Goal: Task Accomplishment & Management: Manage account settings

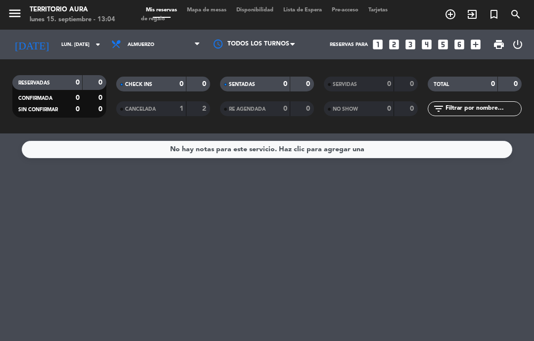
select select "es"
select select "lunch"
click at [449, 7] on span "add_circle_outline" at bounding box center [450, 14] width 22 height 17
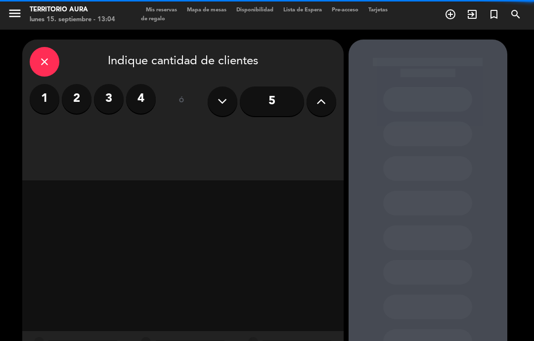
click at [49, 94] on label "1" at bounding box center [45, 99] width 30 height 30
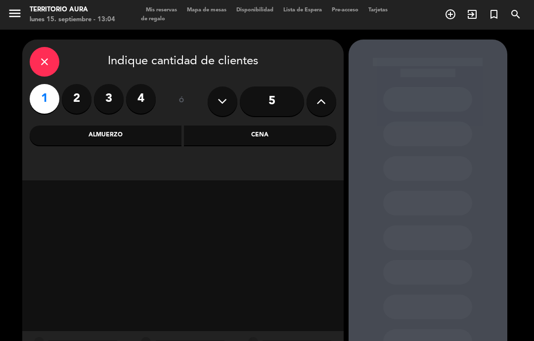
click at [32, 59] on div "close" at bounding box center [45, 62] width 30 height 30
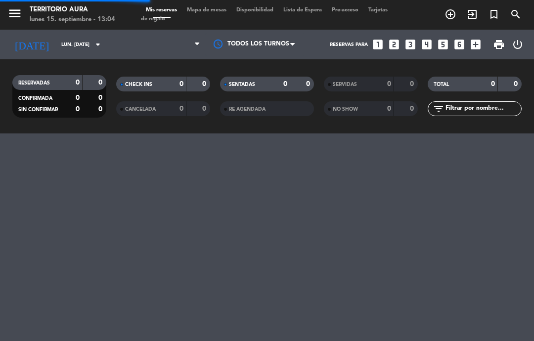
select select "lunch"
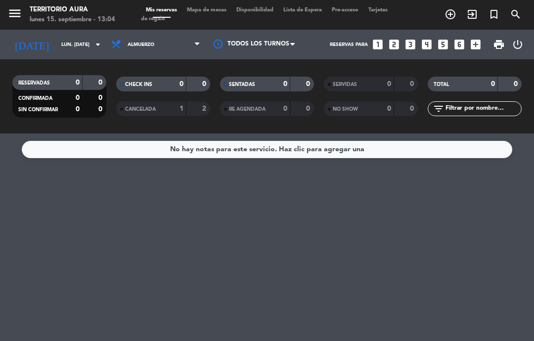
click at [472, 13] on icon "exit_to_app" at bounding box center [472, 14] width 12 height 12
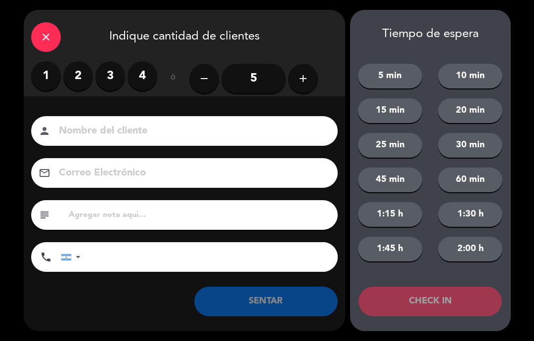
click at [51, 78] on label "1" at bounding box center [46, 76] width 30 height 30
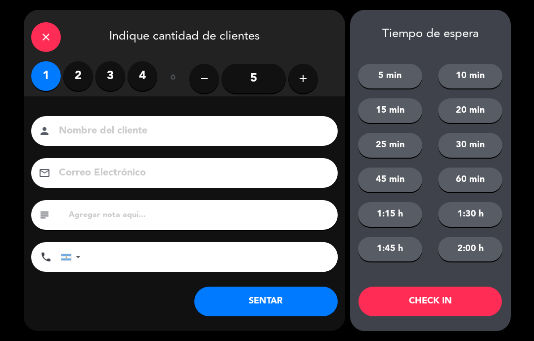
click at [285, 307] on button "SENTAR" at bounding box center [265, 302] width 143 height 30
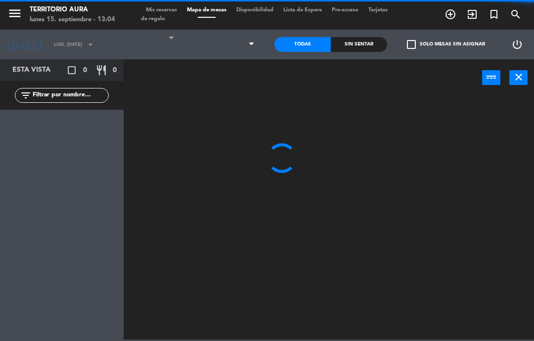
select select "lunch"
select select
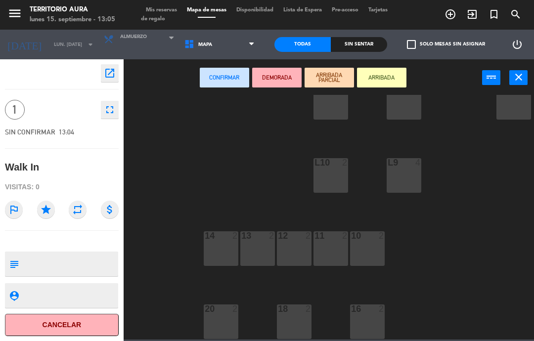
scroll to position [137, 0]
click at [293, 324] on div "18 2" at bounding box center [294, 322] width 35 height 35
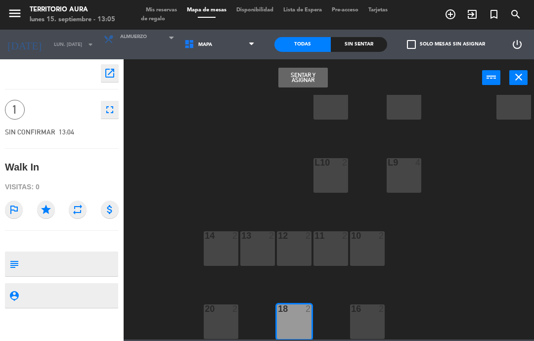
click at [308, 74] on button "Sentar y Asignar" at bounding box center [302, 78] width 49 height 20
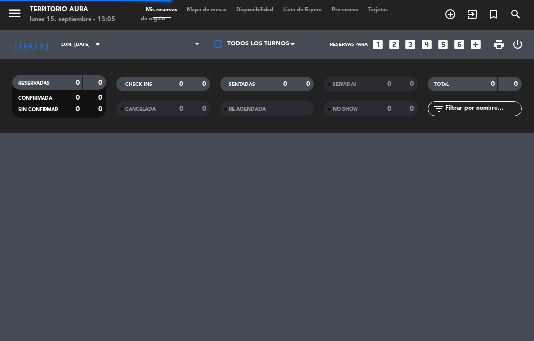
select select "lunch"
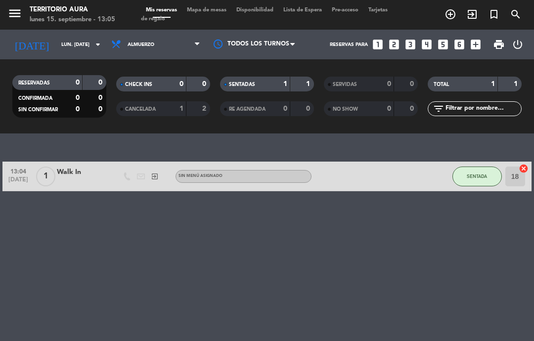
select select "lunch"
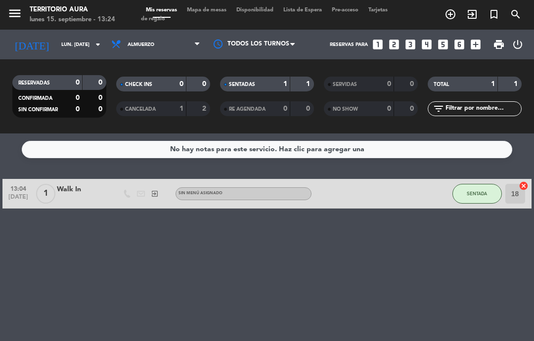
select select "lunch"
click at [391, 43] on icon "looks_two" at bounding box center [394, 44] width 13 height 13
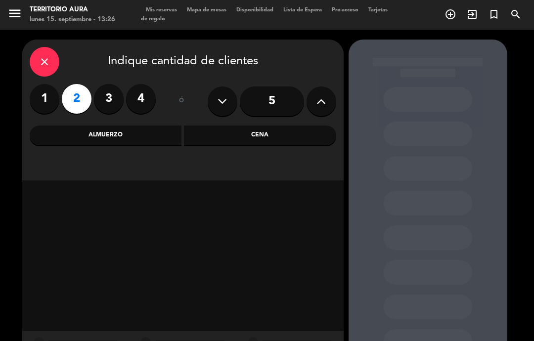
click at [106, 135] on div "Almuerzo" at bounding box center [106, 136] width 152 height 20
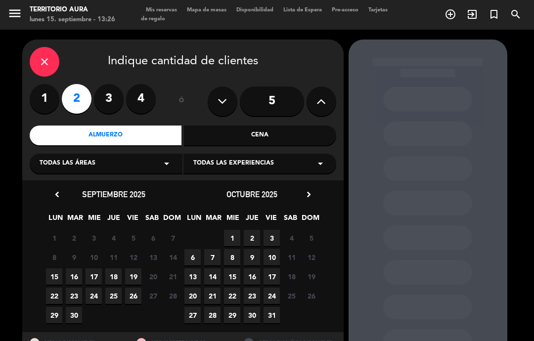
click at [55, 271] on span "15" at bounding box center [54, 276] width 16 height 16
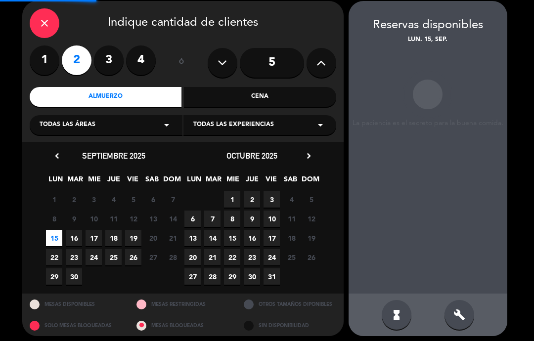
scroll to position [40, 0]
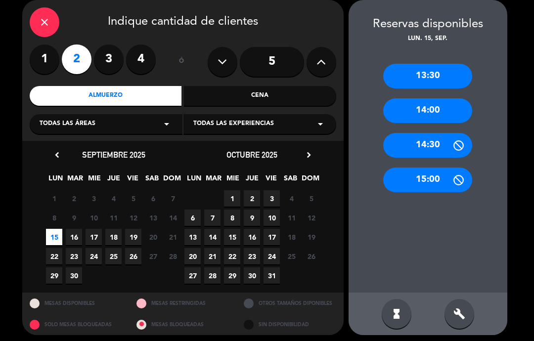
click at [418, 80] on div "13:30" at bounding box center [427, 76] width 89 height 25
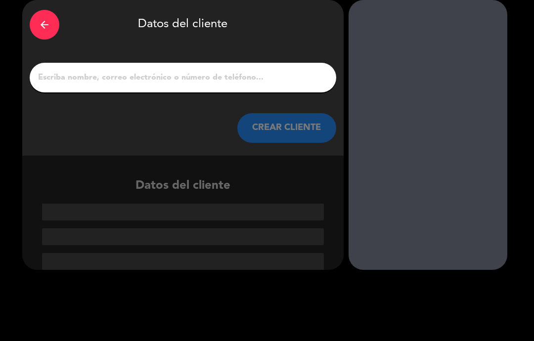
scroll to position [3, 0]
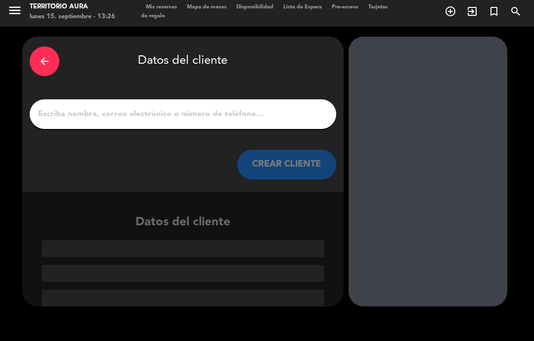
click at [124, 107] on input "1" at bounding box center [183, 114] width 292 height 14
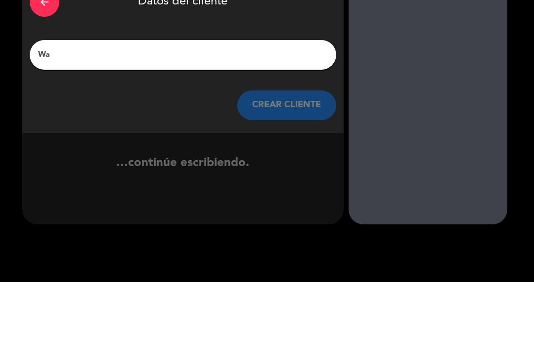
scroll to position [0, 0]
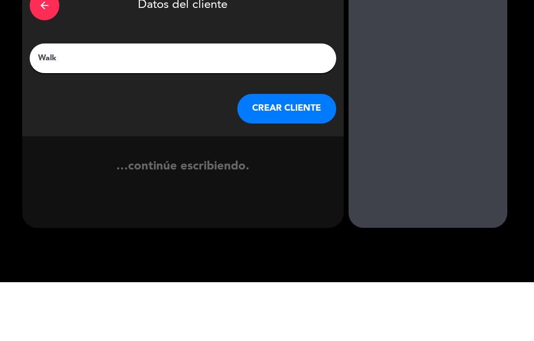
type input "Walk"
click at [180, 90] on div "arrow_back Datos del cliente Walk CREAR CLIENTE" at bounding box center [182, 118] width 321 height 156
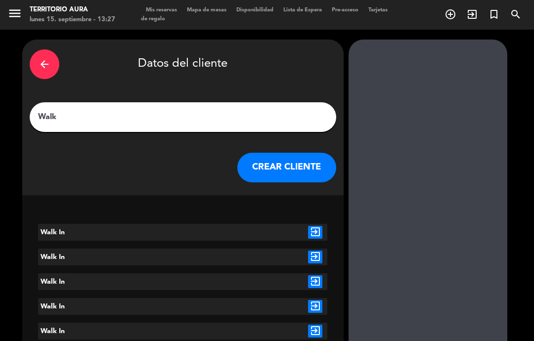
click at [320, 227] on icon "exit_to_app" at bounding box center [315, 232] width 14 height 13
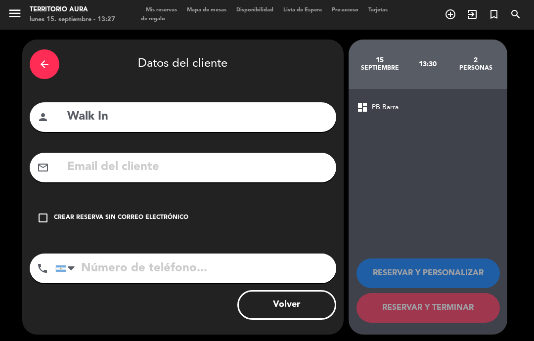
click at [44, 214] on icon "check_box_outline_blank" at bounding box center [43, 218] width 12 height 12
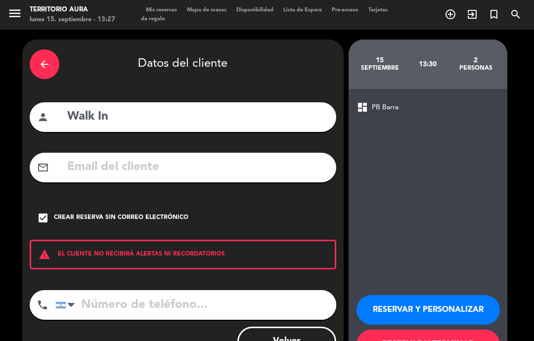
click at [429, 338] on button "RESERVAR Y TERMINAR" at bounding box center [427, 345] width 143 height 30
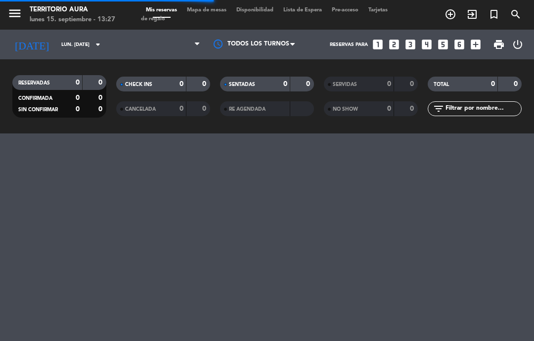
select select "lunch"
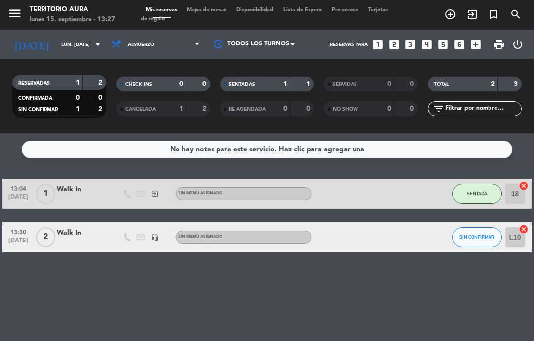
click at [71, 234] on div "Walk In" at bounding box center [81, 232] width 49 height 11
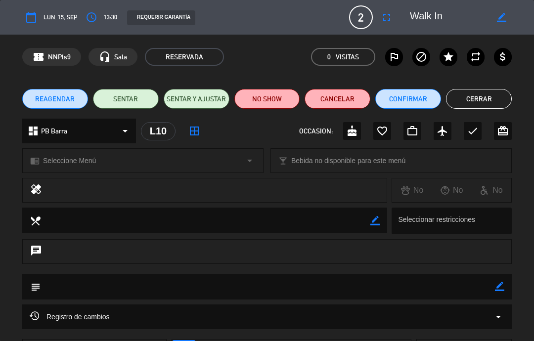
click at [127, 93] on button "SENTAR" at bounding box center [126, 99] width 66 height 20
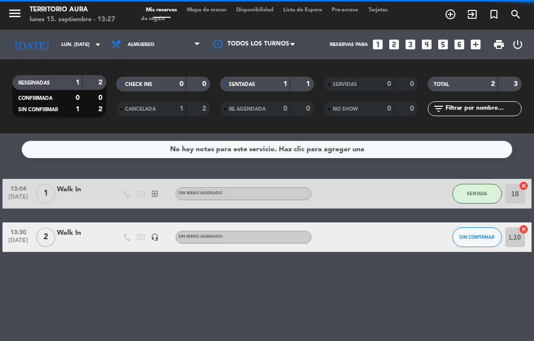
select select "lunch"
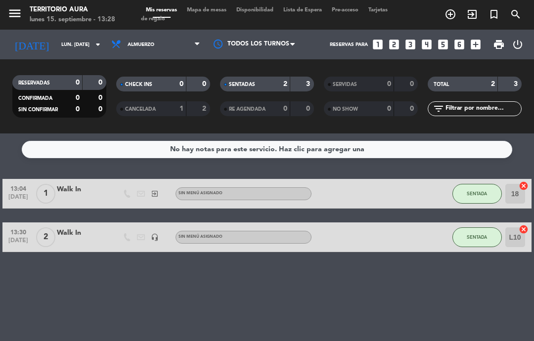
click at [72, 49] on input "lun. [DATE]" at bounding box center [90, 44] width 68 height 15
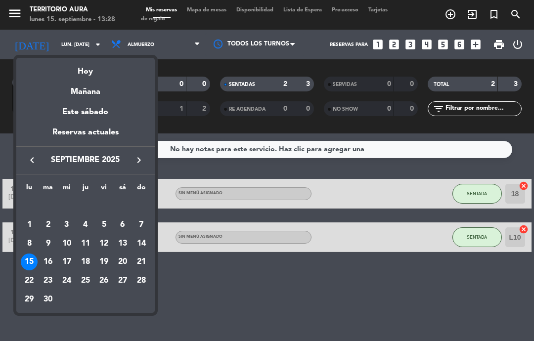
click at [83, 52] on div at bounding box center [267, 170] width 534 height 341
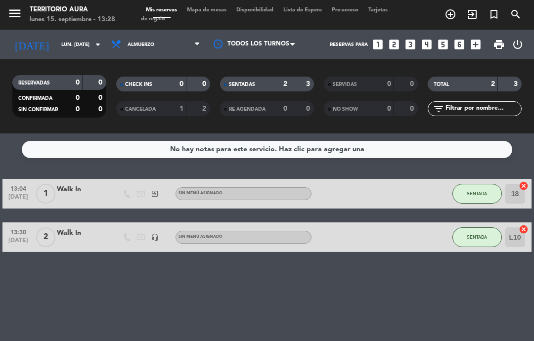
click at [71, 49] on input "lun. [DATE]" at bounding box center [90, 44] width 68 height 15
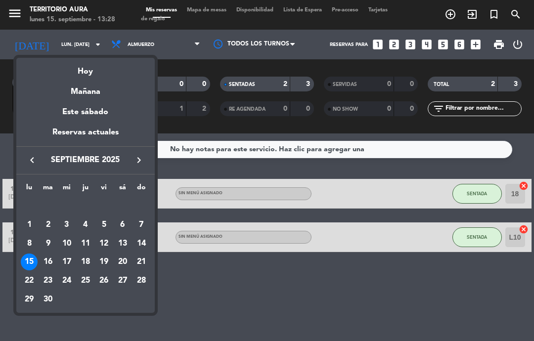
click at [45, 256] on div "16" at bounding box center [48, 262] width 17 height 17
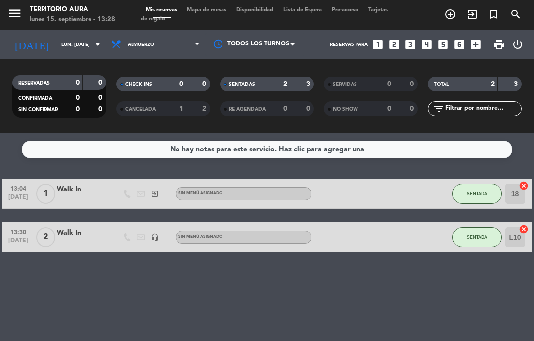
type input "[DATE] sep."
select select "lunch"
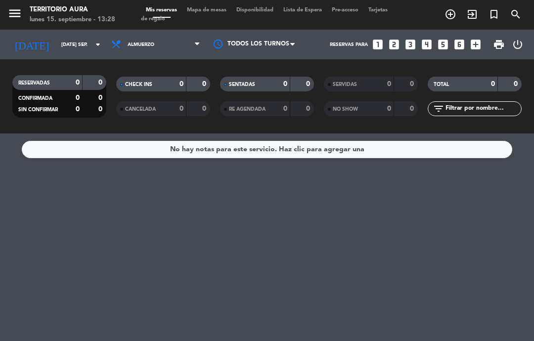
click at [58, 39] on input "[DATE] sep." at bounding box center [90, 44] width 68 height 15
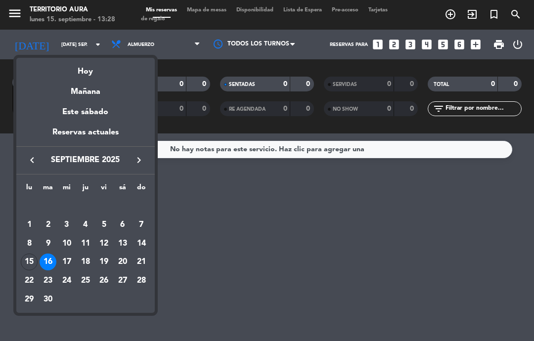
click at [62, 260] on div "17" at bounding box center [66, 262] width 17 height 17
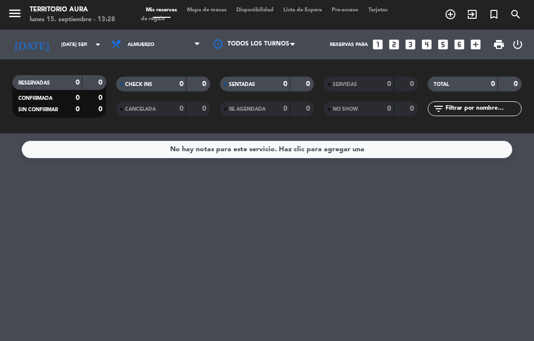
type input "mié. [DATE]"
select select "lunch"
click at [71, 43] on input "mié. [DATE]" at bounding box center [90, 44] width 68 height 15
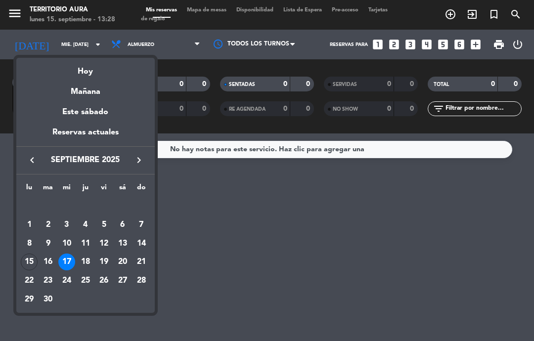
click at [85, 261] on div "18" at bounding box center [85, 262] width 17 height 17
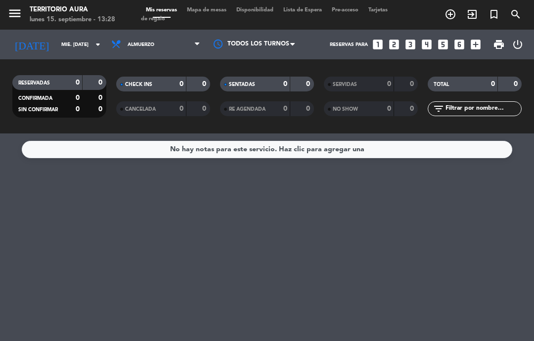
type input "[DEMOGRAPHIC_DATA] [DATE]"
select select "lunch"
click at [62, 46] on input "[DEMOGRAPHIC_DATA] [DATE]" at bounding box center [90, 44] width 68 height 15
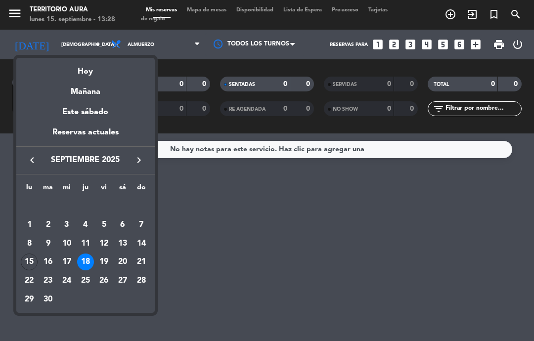
click at [104, 257] on div "19" at bounding box center [103, 262] width 17 height 17
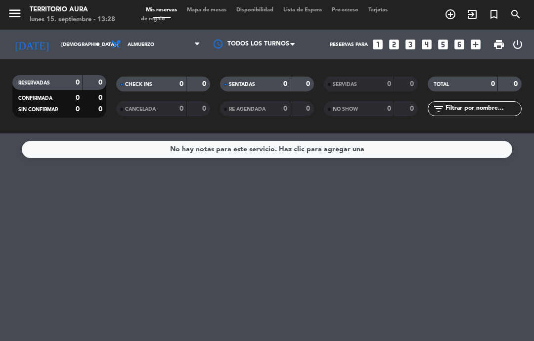
type input "vie. [DATE]"
select select "lunch"
click at [64, 46] on input "vie. [DATE]" at bounding box center [90, 44] width 68 height 15
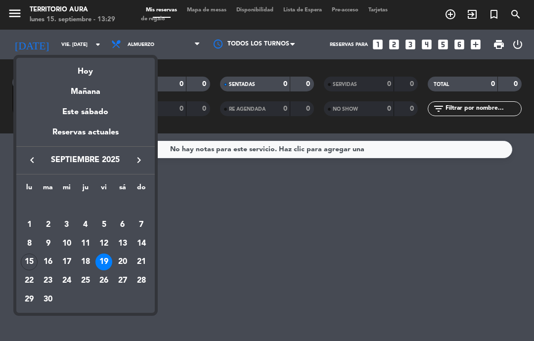
click at [31, 260] on div "15" at bounding box center [29, 262] width 17 height 17
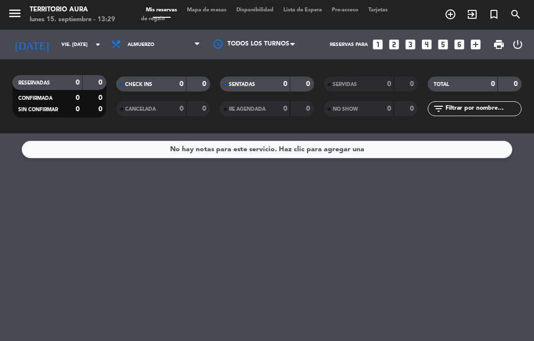
type input "lun. [DATE]"
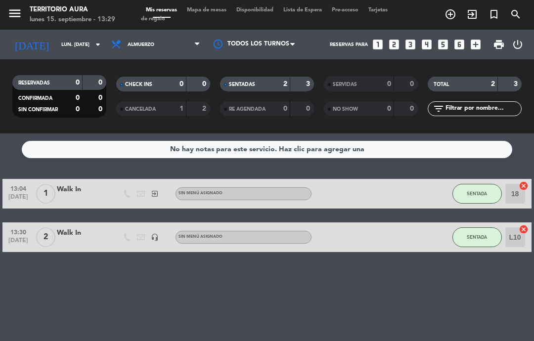
click at [148, 46] on select "Todos los servicios Almuerzo Cena" at bounding box center [155, 45] width 99 height 22
select select "dinner"
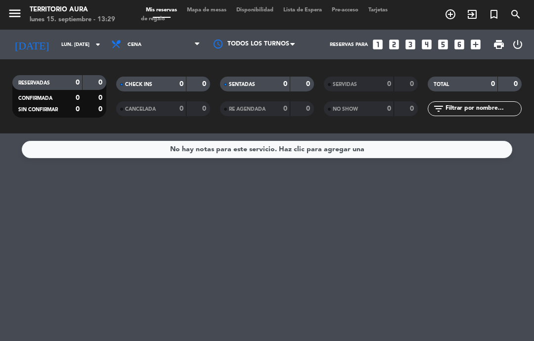
click at [72, 44] on input "lun. [DATE]" at bounding box center [90, 44] width 68 height 15
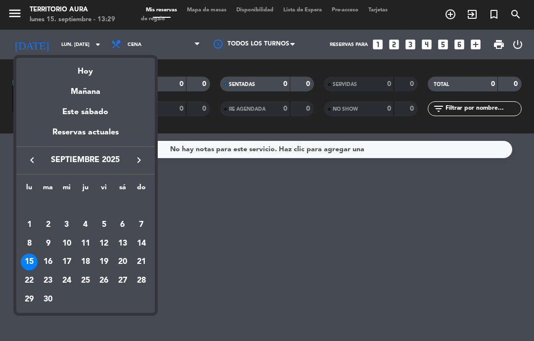
click at [48, 263] on div "16" at bounding box center [48, 262] width 17 height 17
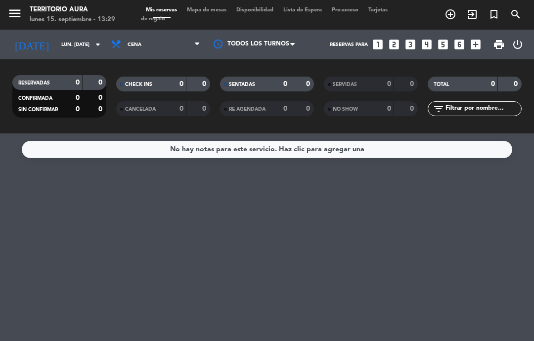
type input "[DATE] sep."
select select "dinner"
click at [70, 46] on input "[DATE] sep." at bounding box center [90, 44] width 68 height 15
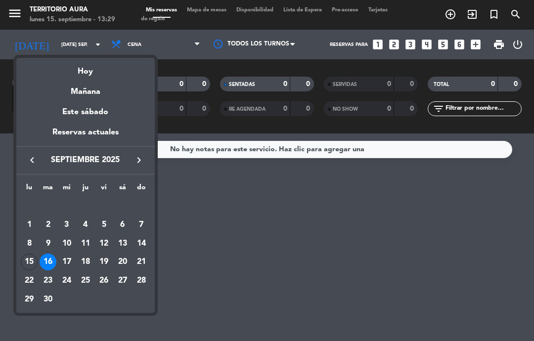
click at [70, 256] on div "17" at bounding box center [66, 262] width 17 height 17
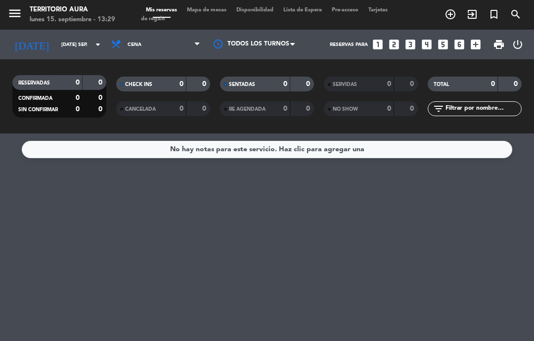
type input "mié. [DATE]"
select select "dinner"
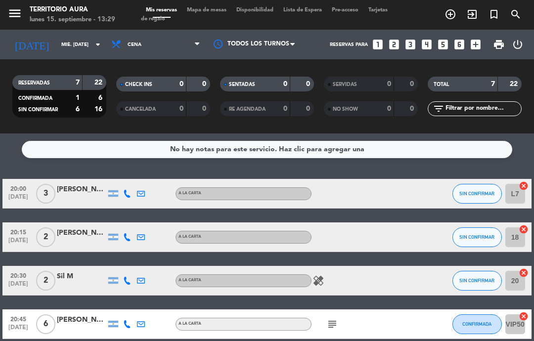
click at [58, 41] on input "mié. [DATE]" at bounding box center [90, 44] width 68 height 15
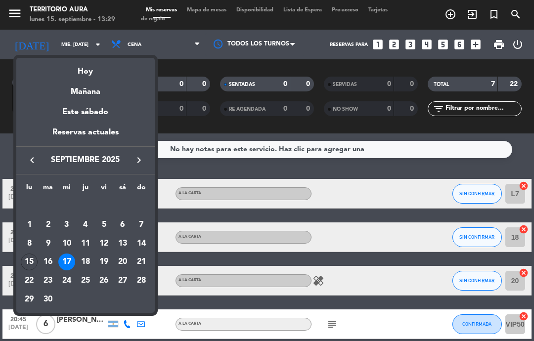
click at [85, 260] on div "18" at bounding box center [85, 262] width 17 height 17
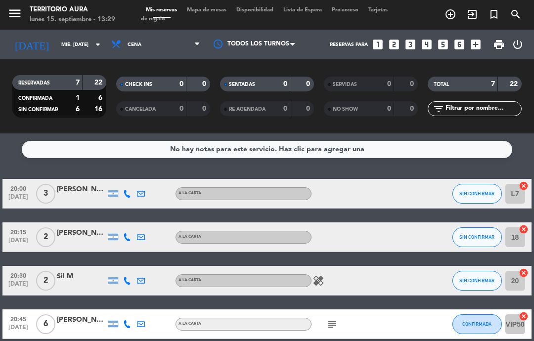
type input "[DEMOGRAPHIC_DATA] [DATE]"
select select "dinner"
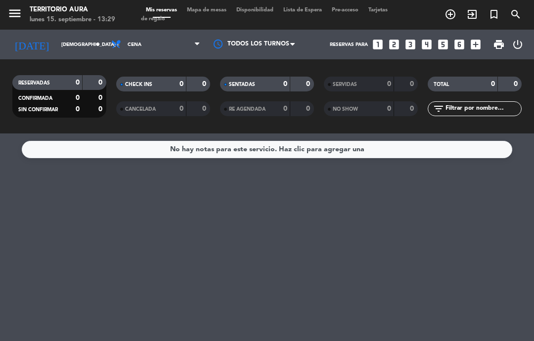
click at [83, 39] on input "[DEMOGRAPHIC_DATA] [DATE]" at bounding box center [90, 44] width 68 height 15
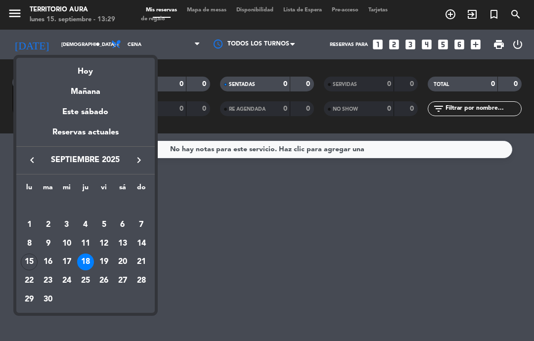
click at [103, 260] on div "19" at bounding box center [103, 262] width 17 height 17
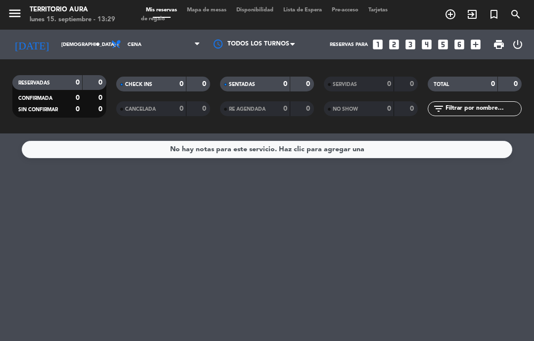
type input "vie. [DATE]"
select select "dinner"
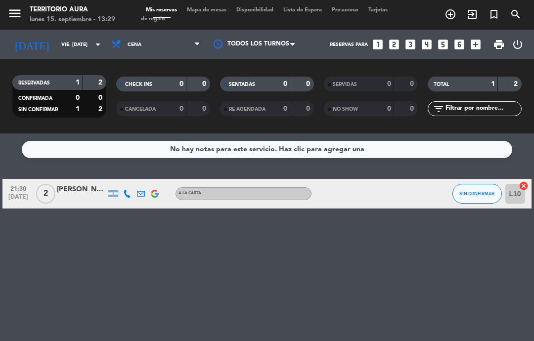
click at [67, 44] on input "vie. [DATE]" at bounding box center [90, 44] width 68 height 15
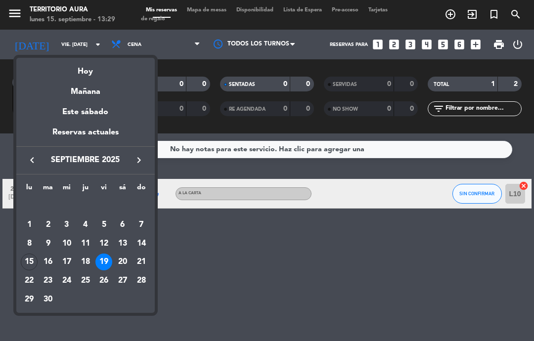
click at [119, 257] on div "20" at bounding box center [122, 262] width 17 height 17
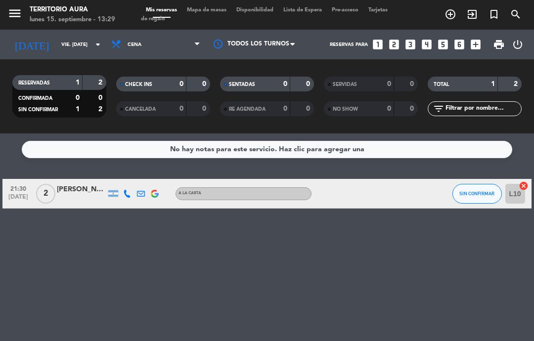
type input "sáb. [DATE]"
select select "dinner"
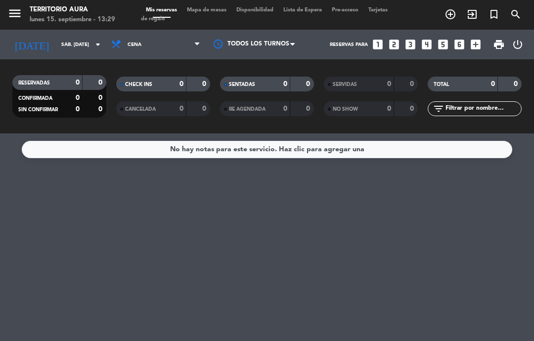
click at [58, 45] on input "sáb. [DATE]" at bounding box center [90, 44] width 68 height 15
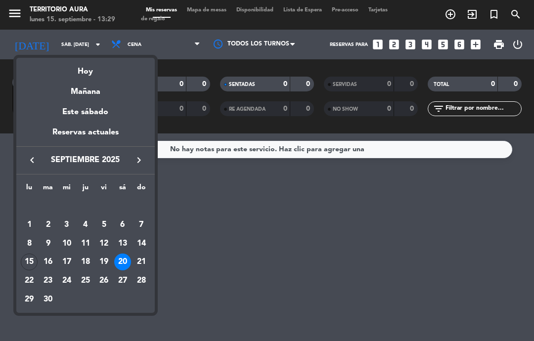
click at [65, 259] on div "17" at bounding box center [66, 262] width 17 height 17
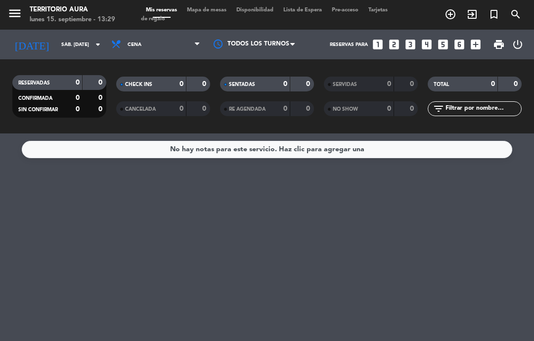
type input "mié. [DATE]"
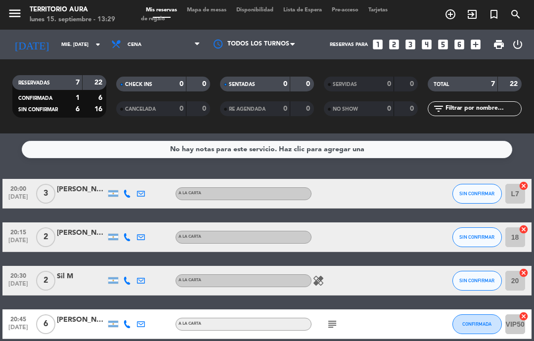
click at [321, 278] on icon "healing" at bounding box center [318, 281] width 12 height 12
click at [56, 44] on input "mié. [DATE]" at bounding box center [90, 44] width 68 height 15
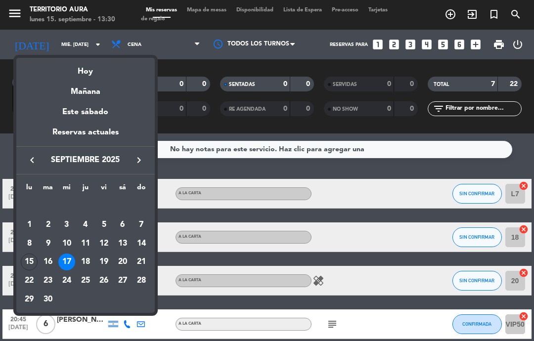
click at [180, 53] on div at bounding box center [267, 170] width 534 height 341
click at [181, 44] on select "Todos los servicios Almuerzo Cena" at bounding box center [155, 45] width 99 height 22
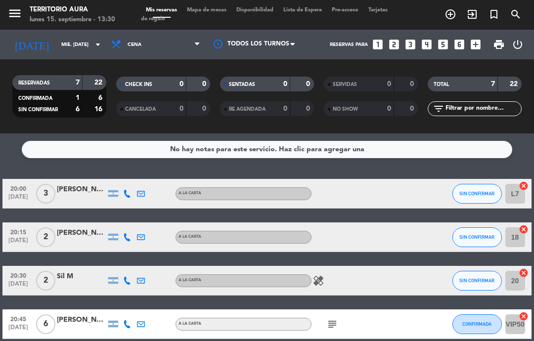
select select "lunch"
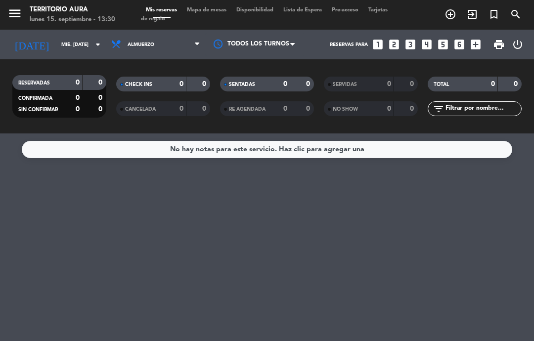
click at [56, 46] on input "mié. [DATE]" at bounding box center [90, 44] width 68 height 15
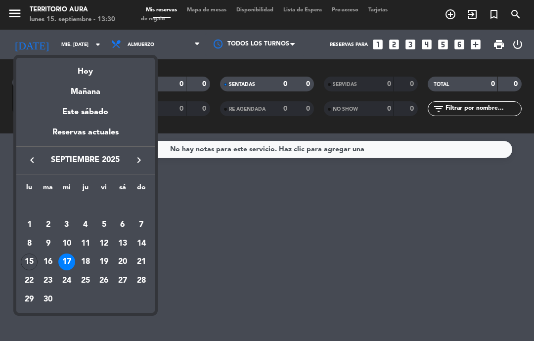
click at [22, 250] on td "8" at bounding box center [29, 243] width 19 height 19
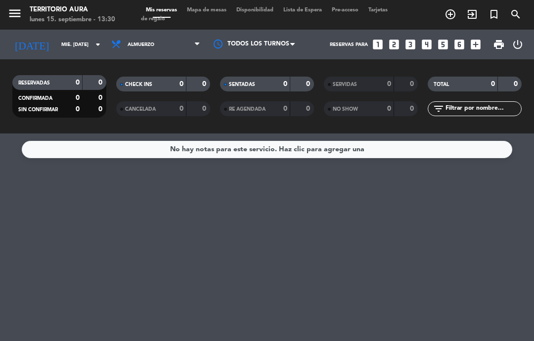
type input "lun. [DATE]"
select select "lunch"
